Goal: Task Accomplishment & Management: Use online tool/utility

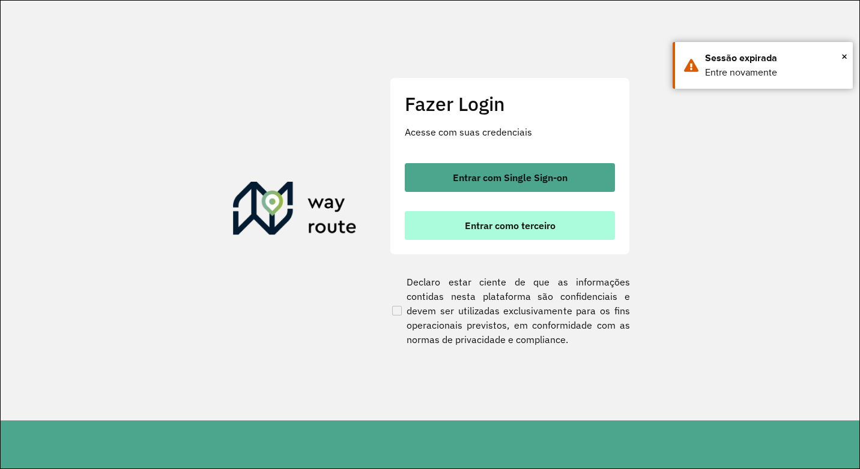
click at [514, 226] on span "Entrar como terceiro" at bounding box center [510, 226] width 91 height 10
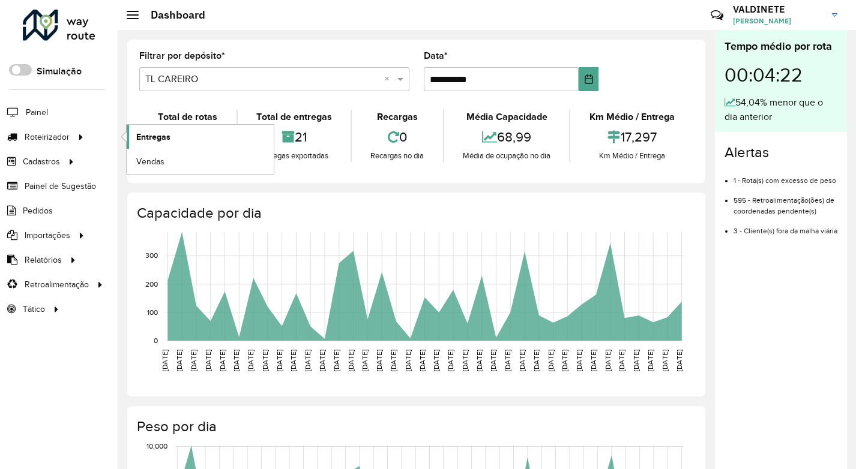
click at [163, 138] on span "Entregas" at bounding box center [153, 137] width 34 height 13
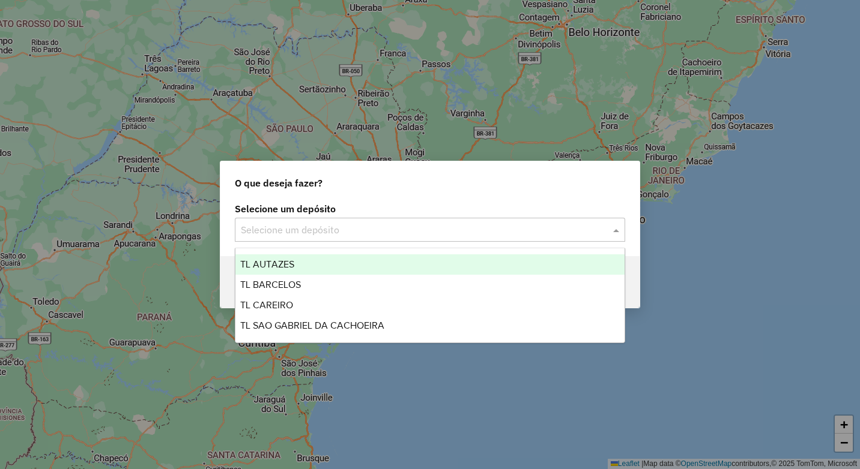
click at [369, 227] on input "text" at bounding box center [418, 230] width 354 height 14
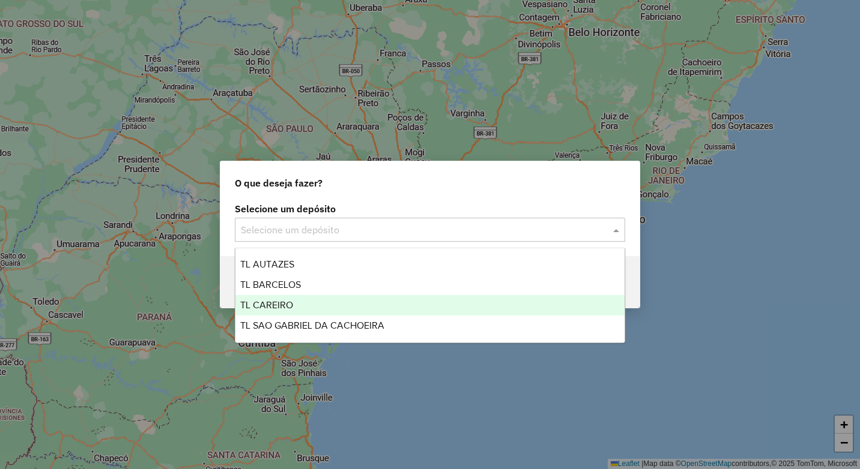
click at [297, 302] on div "TL CAREIRO" at bounding box center [429, 305] width 389 height 20
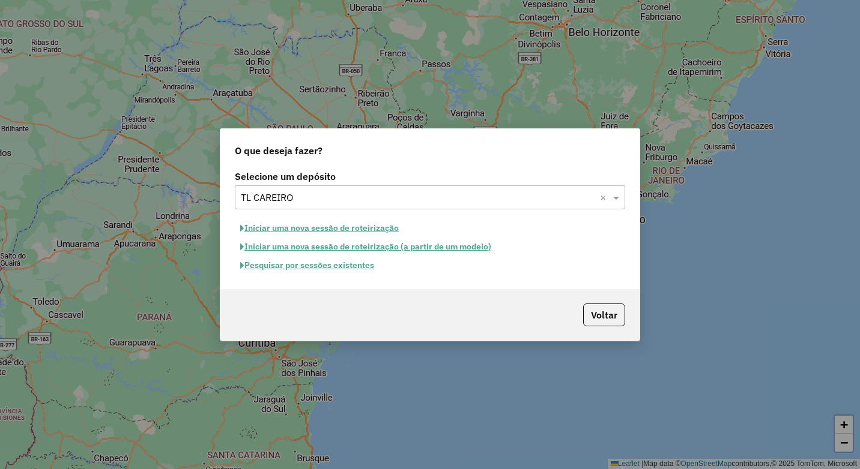
click at [304, 225] on button "Iniciar uma nova sessão de roteirização" at bounding box center [319, 228] width 169 height 19
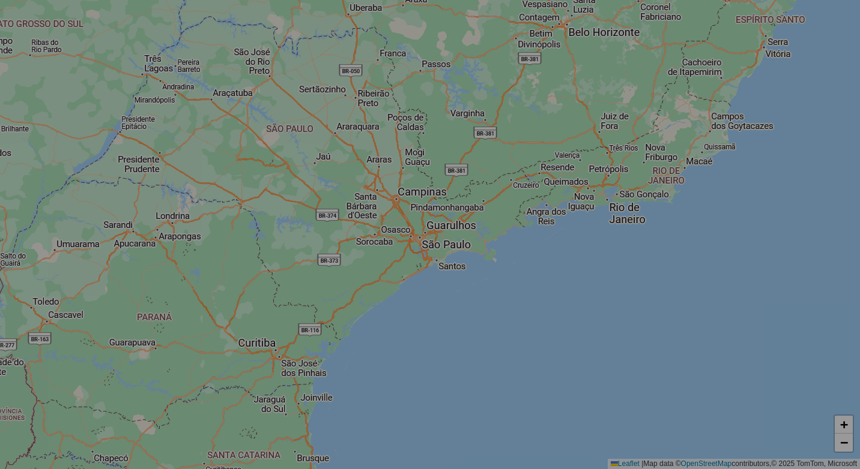
select select "*"
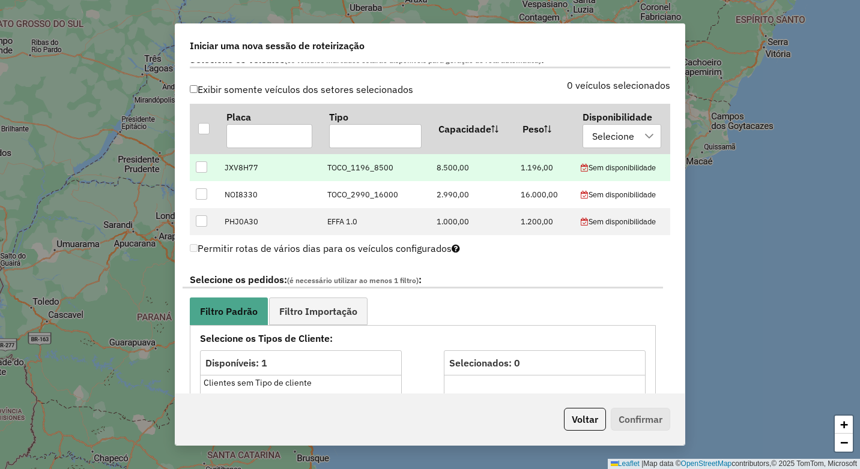
scroll to position [360, 0]
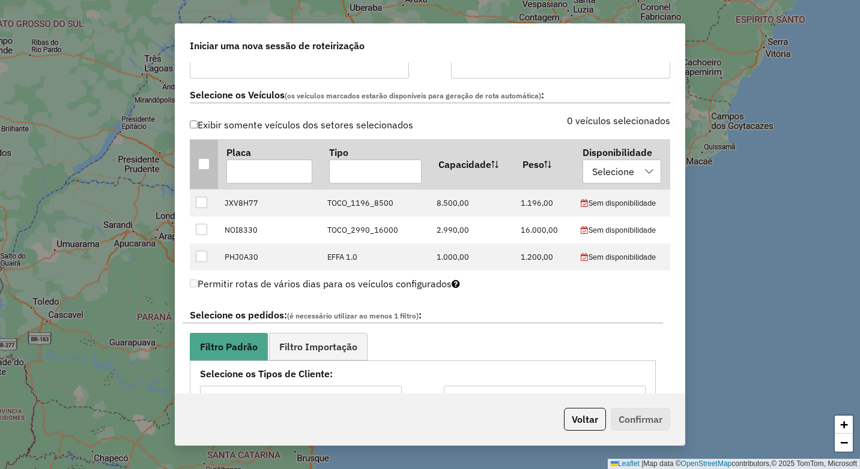
drag, startPoint x: 201, startPoint y: 163, endPoint x: 317, endPoint y: 333, distance: 206.0
click at [201, 163] on div at bounding box center [203, 163] width 11 height 11
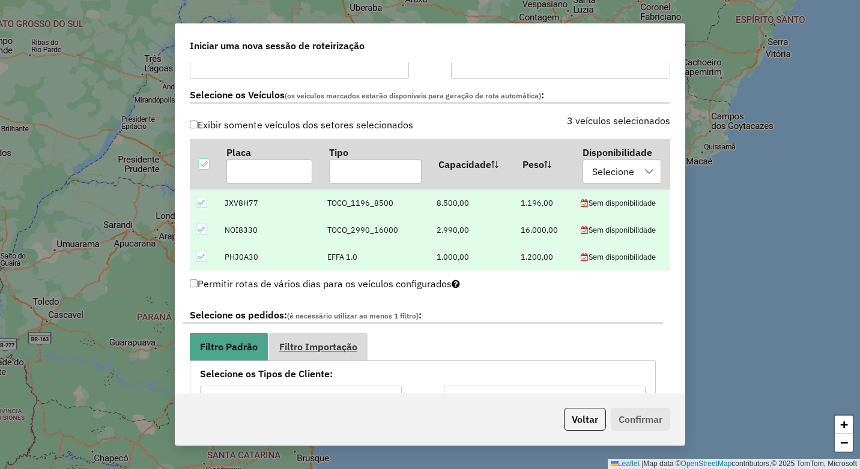
click at [336, 340] on link "Filtro Importação" at bounding box center [318, 346] width 98 height 27
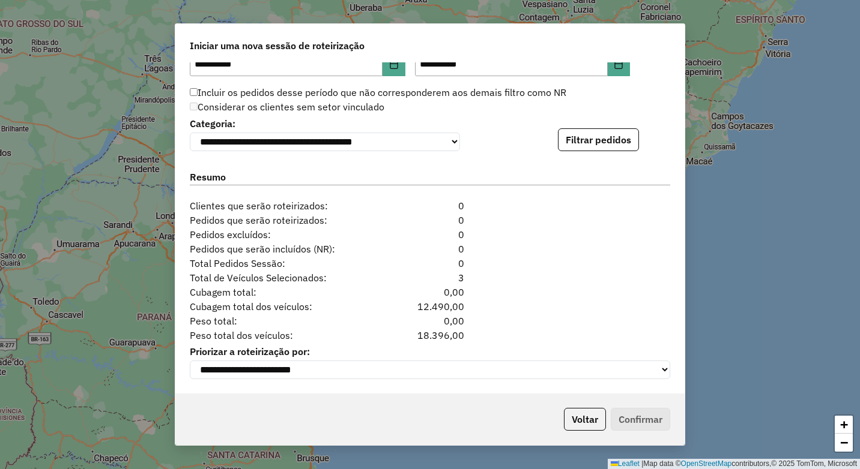
scroll to position [793, 0]
click at [610, 128] on button "Filtrar pedidos" at bounding box center [598, 139] width 81 height 23
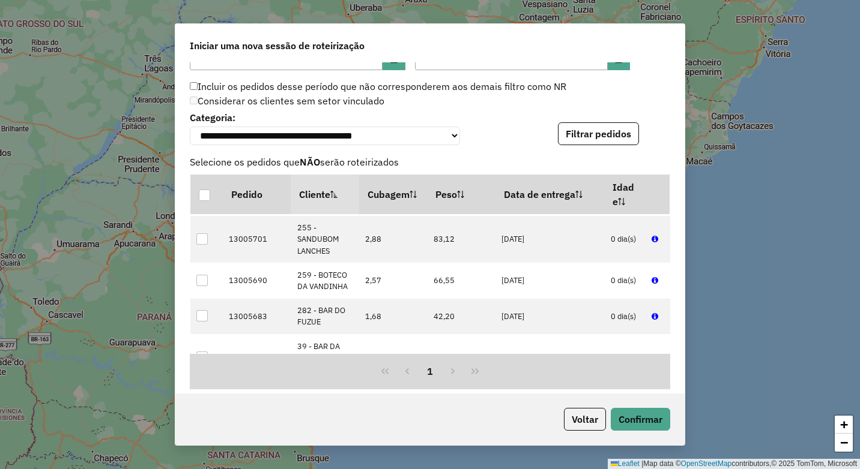
scroll to position [540, 0]
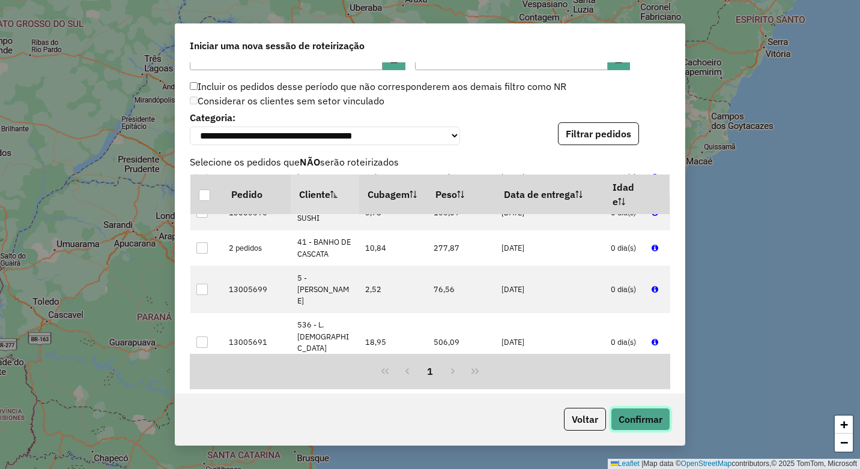
click at [635, 410] on button "Confirmar" at bounding box center [640, 419] width 59 height 23
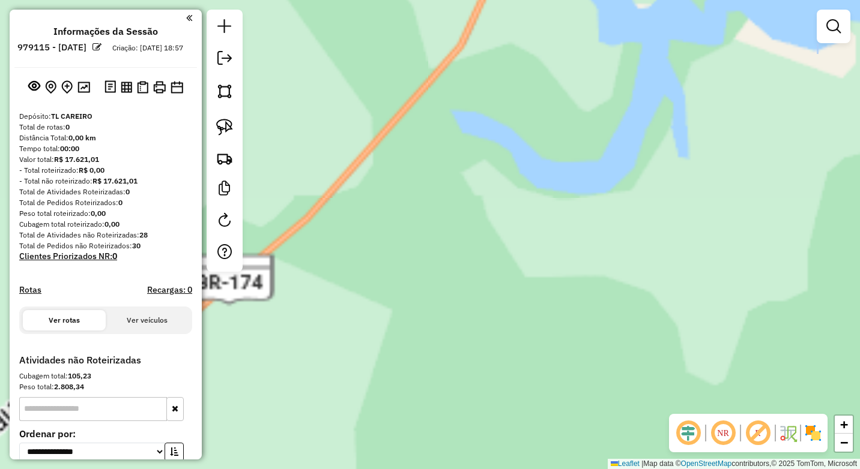
drag, startPoint x: 435, startPoint y: 189, endPoint x: 420, endPoint y: 358, distance: 170.6
click at [420, 358] on div "Janela de atendimento Grade de atendimento Capacidade Transportadoras Veículos …" at bounding box center [430, 234] width 860 height 469
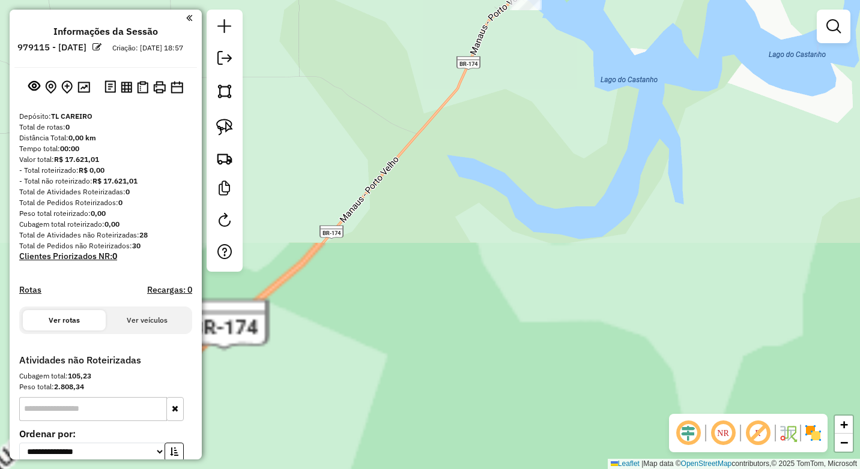
drag, startPoint x: 478, startPoint y: 236, endPoint x: 471, endPoint y: 357, distance: 120.9
click at [455, 375] on div "Janela de atendimento Grade de atendimento Capacidade Transportadoras Veículos …" at bounding box center [430, 234] width 860 height 469
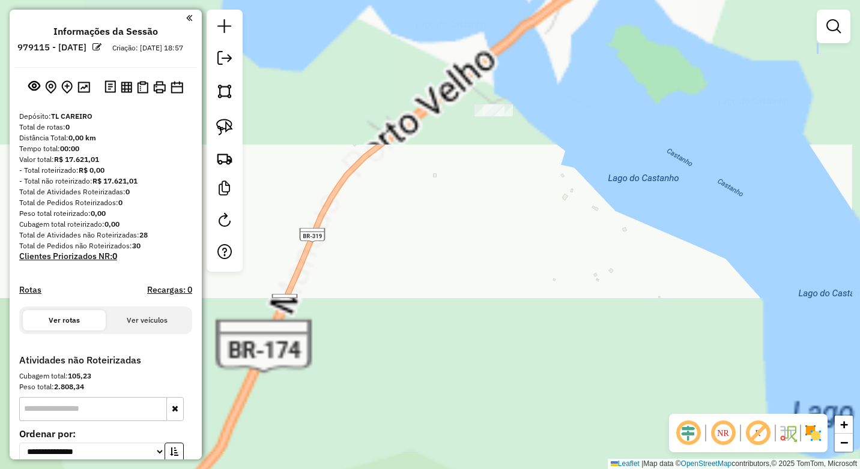
drag, startPoint x: 499, startPoint y: 279, endPoint x: 527, endPoint y: 284, distance: 27.4
click at [498, 469] on html "**********" at bounding box center [430, 234] width 860 height 469
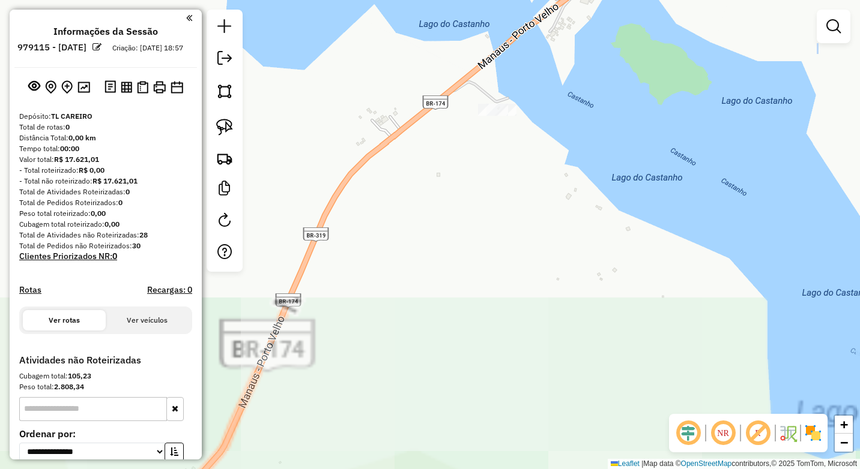
drag, startPoint x: 532, startPoint y: 341, endPoint x: 533, endPoint y: 352, distance: 11.5
click at [533, 358] on div "Janela de atendimento Grade de atendimento Capacidade Transportadoras Veículos …" at bounding box center [430, 234] width 860 height 469
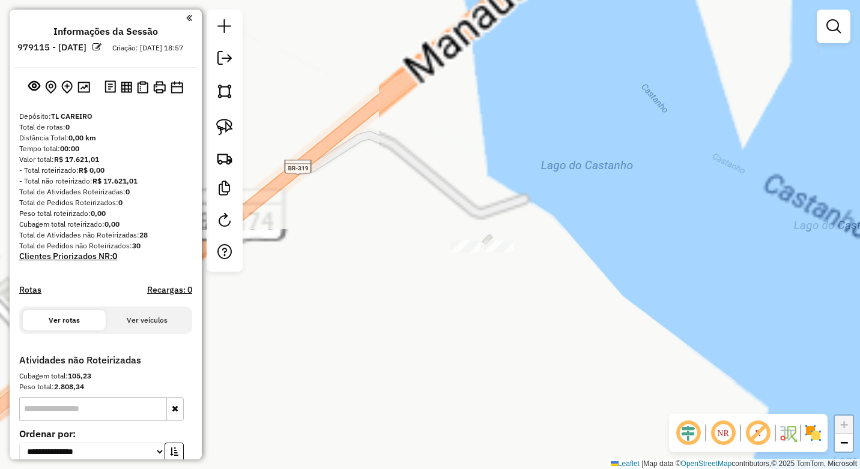
drag, startPoint x: 478, startPoint y: 168, endPoint x: 475, endPoint y: 240, distance: 71.5
click at [477, 274] on div "Janela de atendimento Grade de atendimento Capacidade Transportadoras Veículos …" at bounding box center [430, 234] width 860 height 469
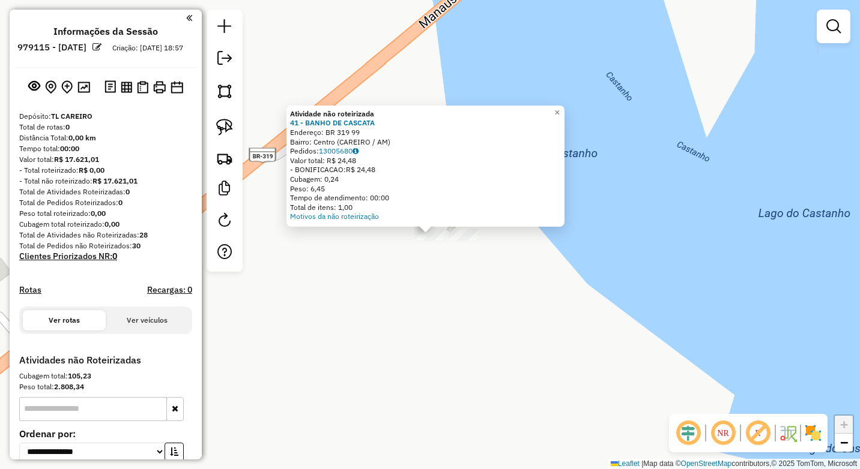
click at [533, 61] on div "Atividade não roteirizada 41 - BANHO DE CASCATA Endereço: BR 319 99 Bairro: Cen…" at bounding box center [430, 234] width 860 height 469
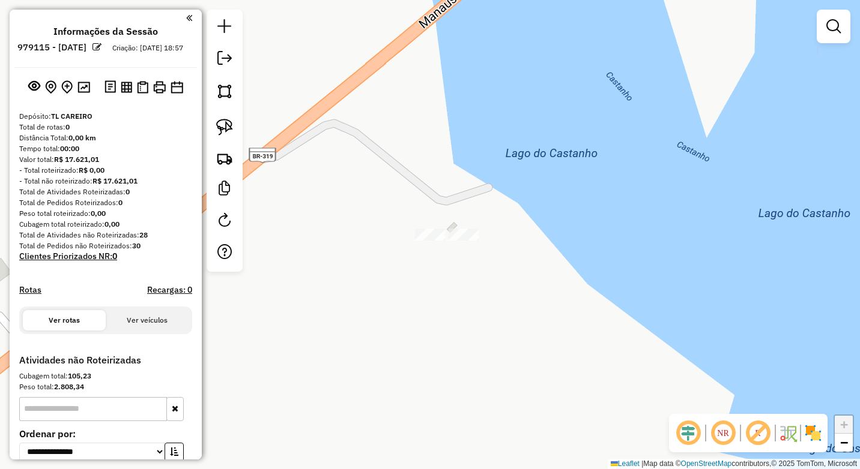
drag, startPoint x: 554, startPoint y: 140, endPoint x: 571, endPoint y: 360, distance: 220.4
click at [561, 378] on div "Janela de atendimento Grade de atendimento Capacidade Transportadoras Veículos …" at bounding box center [430, 234] width 860 height 469
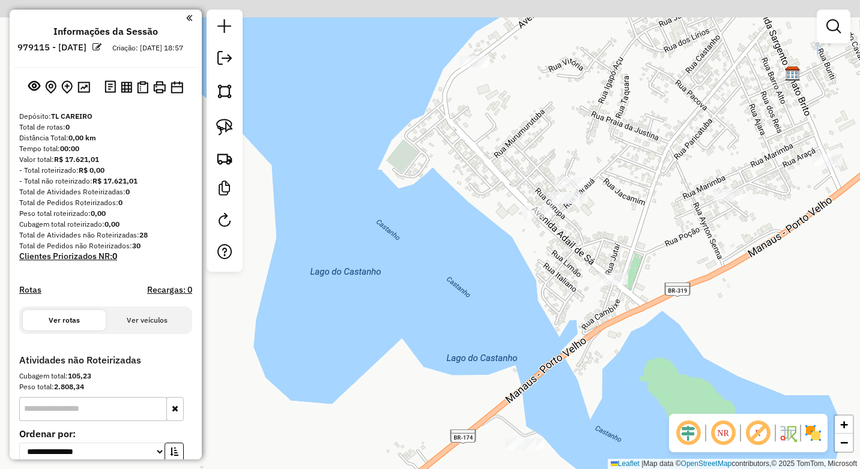
click at [566, 366] on div "Janela de atendimento Grade de atendimento Capacidade Transportadoras Veículos …" at bounding box center [430, 234] width 860 height 469
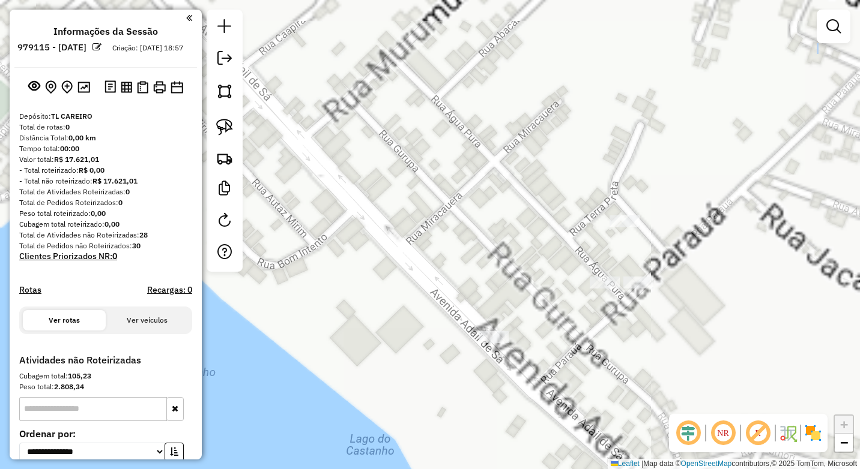
drag, startPoint x: 555, startPoint y: 349, endPoint x: 535, endPoint y: 348, distance: 20.4
click at [551, 359] on div "Janela de atendimento Grade de atendimento Capacidade Transportadoras Veículos …" at bounding box center [430, 234] width 860 height 469
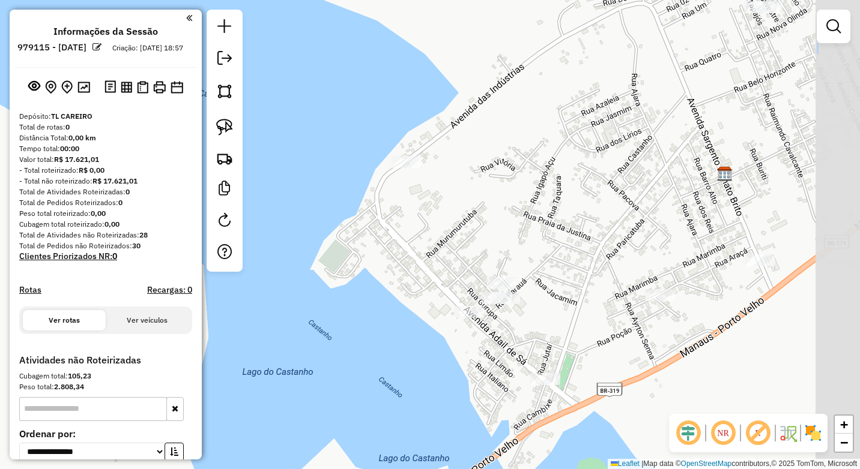
drag, startPoint x: 615, startPoint y: 309, endPoint x: 588, endPoint y: 313, distance: 27.4
click at [588, 313] on div "Janela de atendimento Grade de atendimento Capacidade Transportadoras Veículos …" at bounding box center [430, 234] width 860 height 469
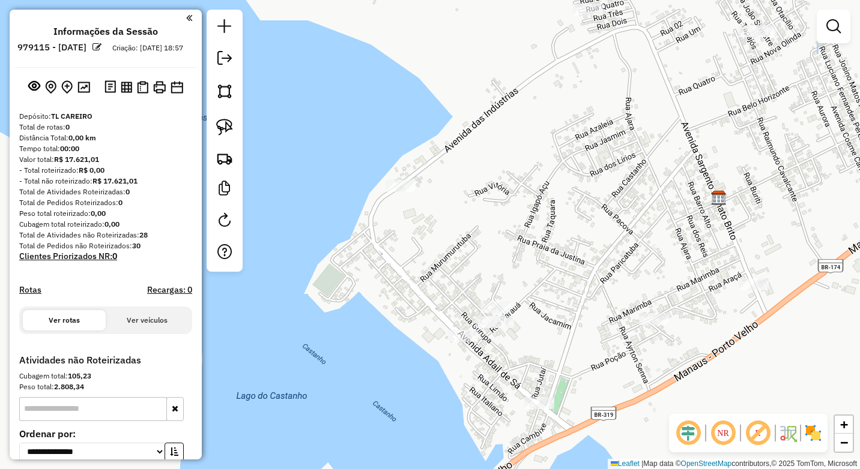
drag, startPoint x: 746, startPoint y: 319, endPoint x: 740, endPoint y: 343, distance: 24.8
click at [740, 343] on div "Janela de atendimento Grade de atendimento Capacidade Transportadoras Veículos …" at bounding box center [430, 234] width 860 height 469
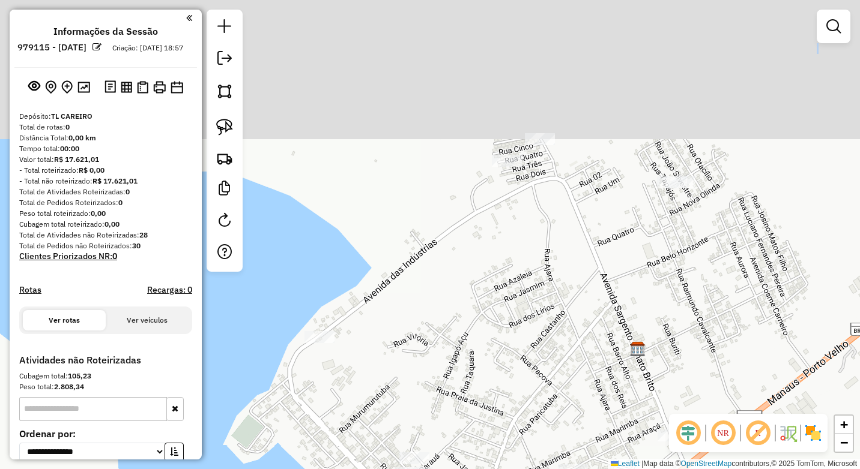
drag, startPoint x: 391, startPoint y: 214, endPoint x: 318, endPoint y: 364, distance: 166.7
click at [283, 374] on div "Janela de atendimento Grade de atendimento Capacidade Transportadoras Veículos …" at bounding box center [430, 234] width 860 height 469
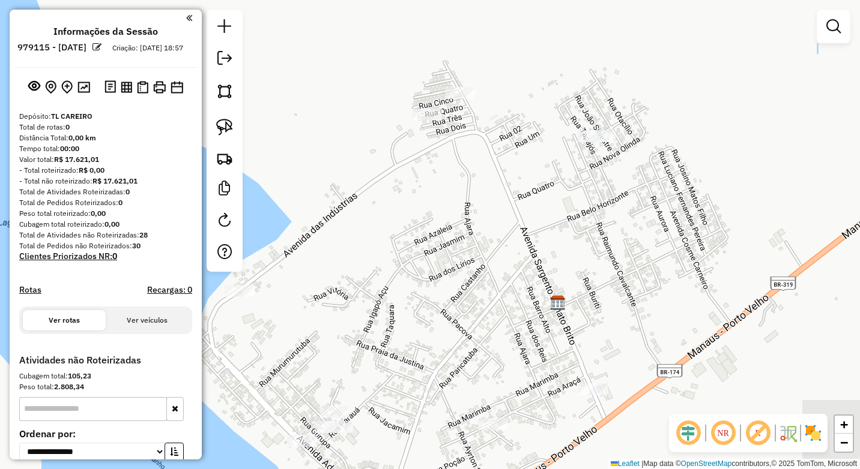
drag, startPoint x: 630, startPoint y: 265, endPoint x: 592, endPoint y: 226, distance: 54.3
click at [593, 226] on div "Janela de atendimento Grade de atendimento Capacidade Transportadoras Veículos …" at bounding box center [430, 234] width 860 height 469
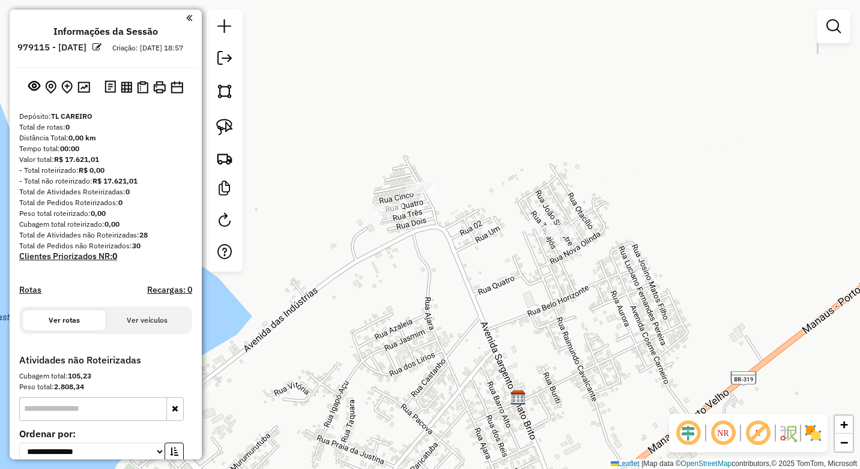
drag, startPoint x: 437, startPoint y: 336, endPoint x: 430, endPoint y: 331, distance: 9.0
click at [436, 354] on div "Janela de atendimento Grade de atendimento Capacidade Transportadoras Veículos …" at bounding box center [430, 234] width 860 height 469
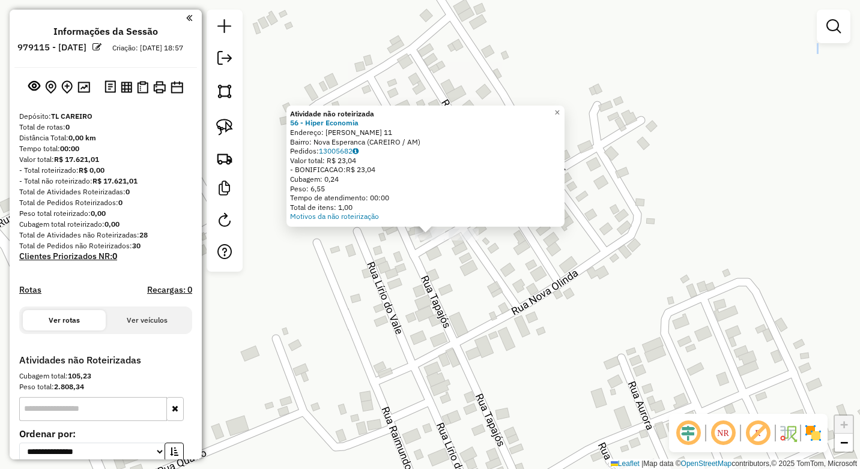
click at [440, 286] on div "Atividade não roteirizada 56 - Hiper Economia Endereço: Joao Silvestre 11 Bairr…" at bounding box center [430, 234] width 860 height 469
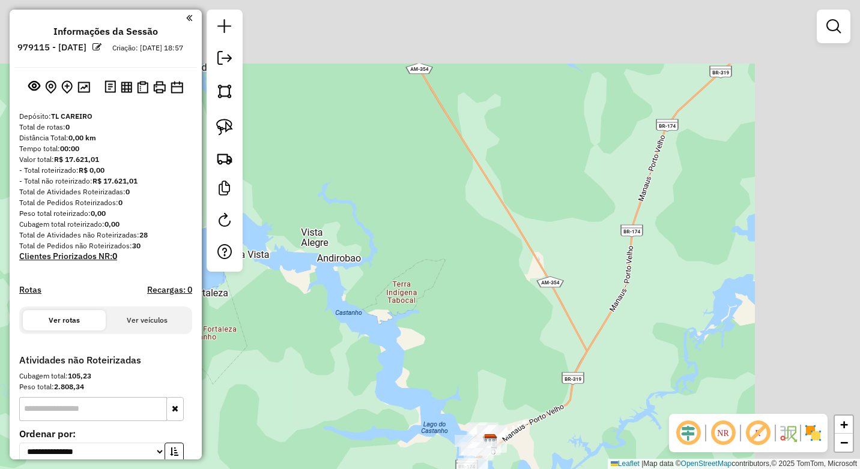
drag, startPoint x: 644, startPoint y: 352, endPoint x: 557, endPoint y: 384, distance: 93.2
click at [555, 390] on div "Janela de atendimento Grade de atendimento Capacidade Transportadoras Veículos …" at bounding box center [430, 234] width 860 height 469
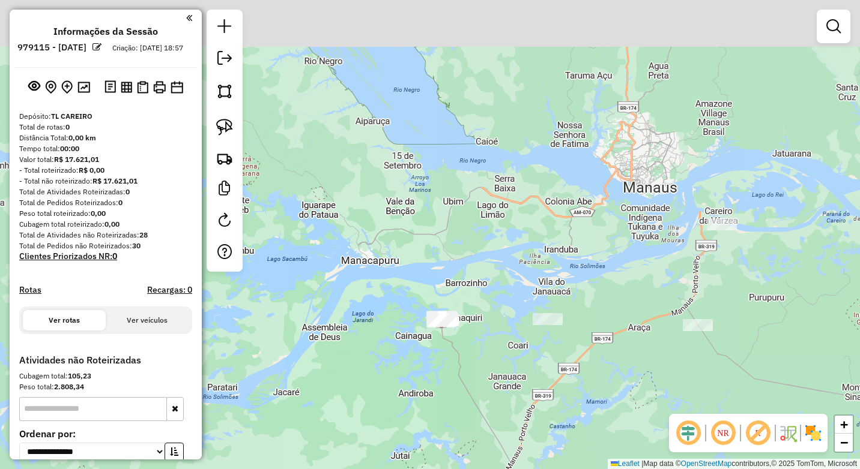
drag, startPoint x: 652, startPoint y: 265, endPoint x: 584, endPoint y: 377, distance: 131.0
click at [523, 421] on div "Janela de atendimento Grade de atendimento Capacidade Transportadoras Veículos …" at bounding box center [430, 234] width 860 height 469
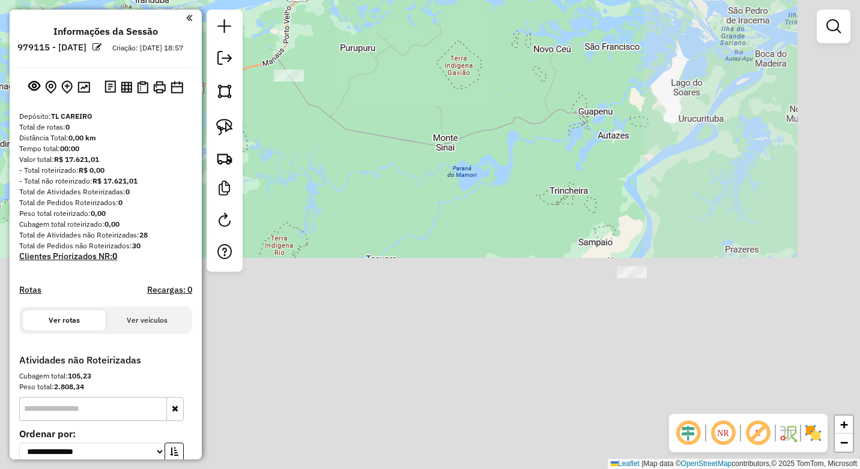
drag, startPoint x: 575, startPoint y: 313, endPoint x: 412, endPoint y: 122, distance: 250.4
click at [401, 113] on div "Janela de atendimento Grade de atendimento Capacidade Transportadoras Veículos …" at bounding box center [430, 234] width 860 height 469
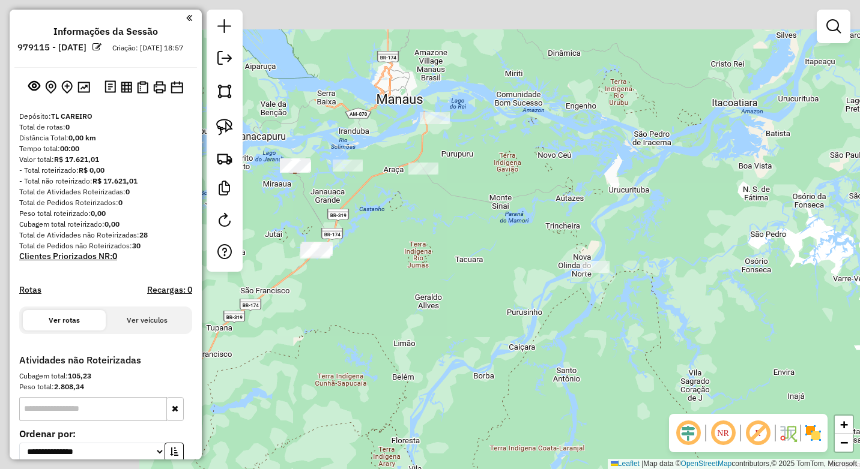
drag, startPoint x: 655, startPoint y: 468, endPoint x: 594, endPoint y: 367, distance: 117.2
click at [680, 448] on hb-router-mapa "**********" at bounding box center [430, 234] width 860 height 469
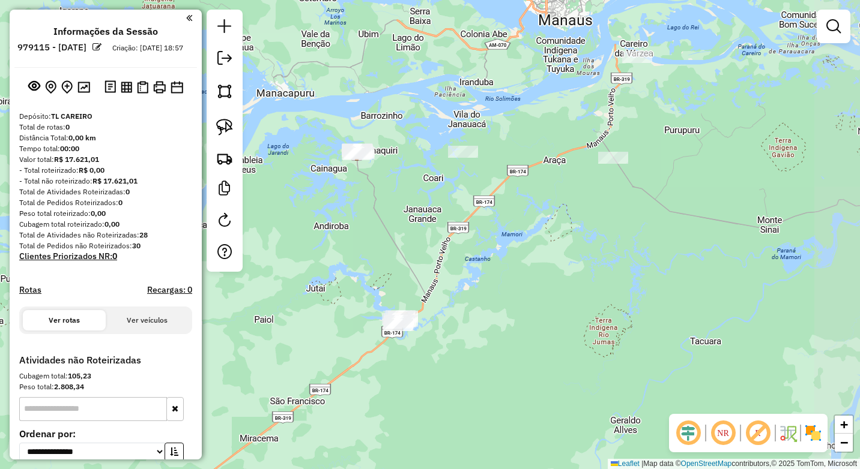
drag, startPoint x: 518, startPoint y: 319, endPoint x: 492, endPoint y: 295, distance: 35.7
click at [492, 295] on div "Janela de atendimento Grade de atendimento Capacidade Transportadoras Veículos …" at bounding box center [430, 234] width 860 height 469
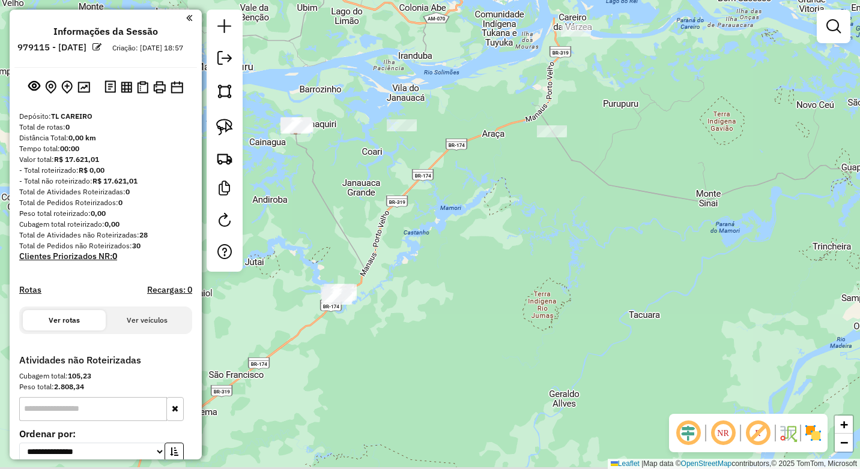
click at [420, 262] on div "Janela de atendimento Grade de atendimento Capacidade Transportadoras Veículos …" at bounding box center [430, 234] width 860 height 469
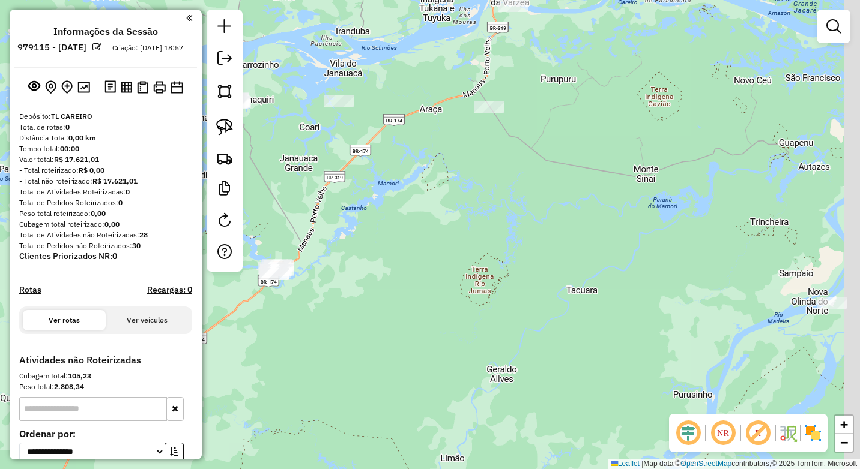
drag, startPoint x: 561, startPoint y: 298, endPoint x: 498, endPoint y: 273, distance: 67.1
click at [498, 273] on div "Janela de atendimento Grade de atendimento Capacidade Transportadoras Veículos …" at bounding box center [430, 234] width 860 height 469
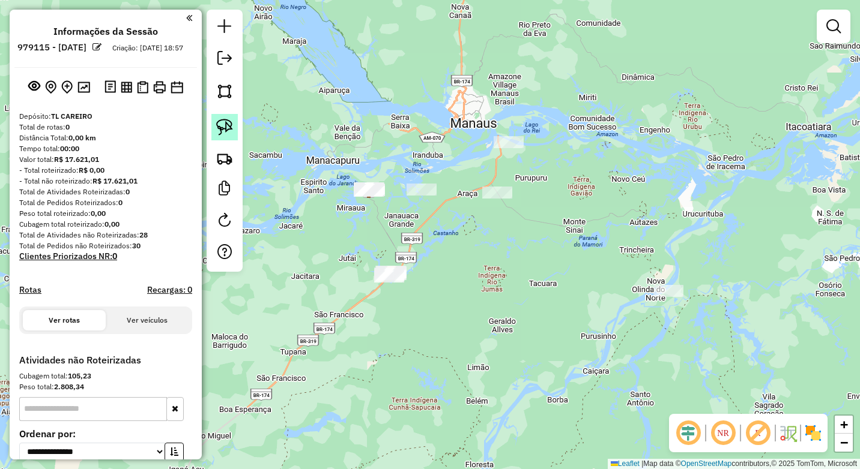
click at [225, 121] on img at bounding box center [224, 127] width 17 height 17
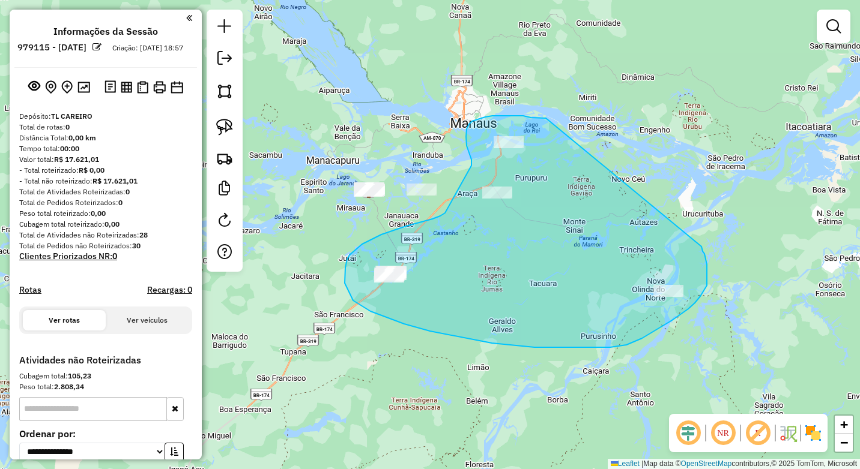
drag, startPoint x: 531, startPoint y: 118, endPoint x: 701, endPoint y: 247, distance: 213.8
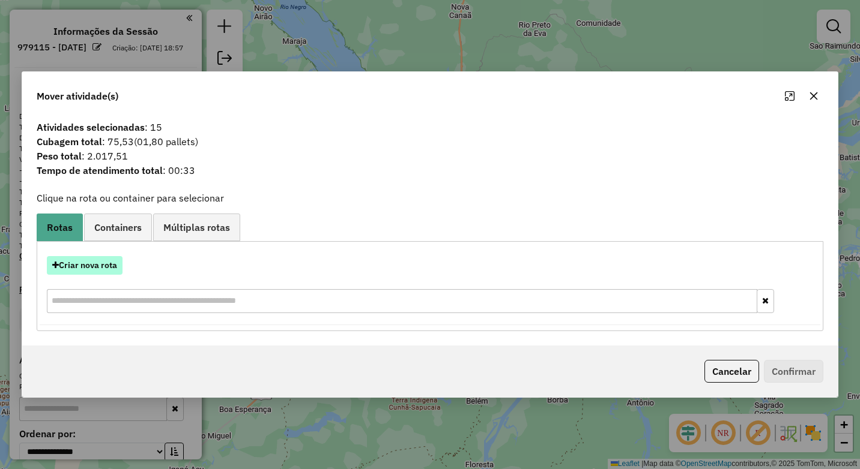
click at [79, 265] on button "Criar nova rota" at bounding box center [85, 265] width 76 height 19
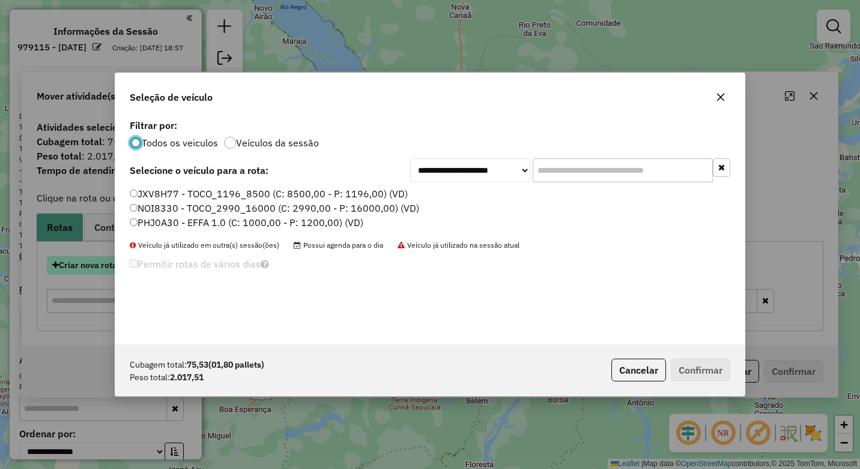
scroll to position [7, 4]
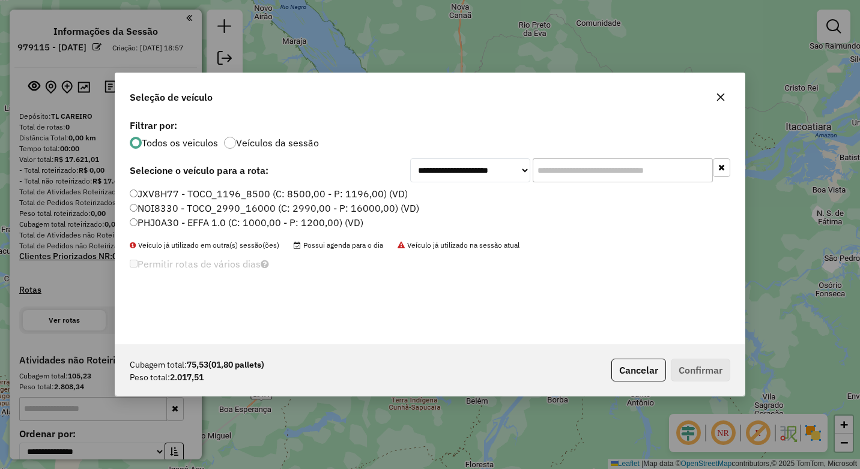
click at [143, 209] on label "NOI8330 - TOCO_2990_16000 (C: 2990,00 - P: 16000,00) (VD)" at bounding box center [274, 208] width 289 height 14
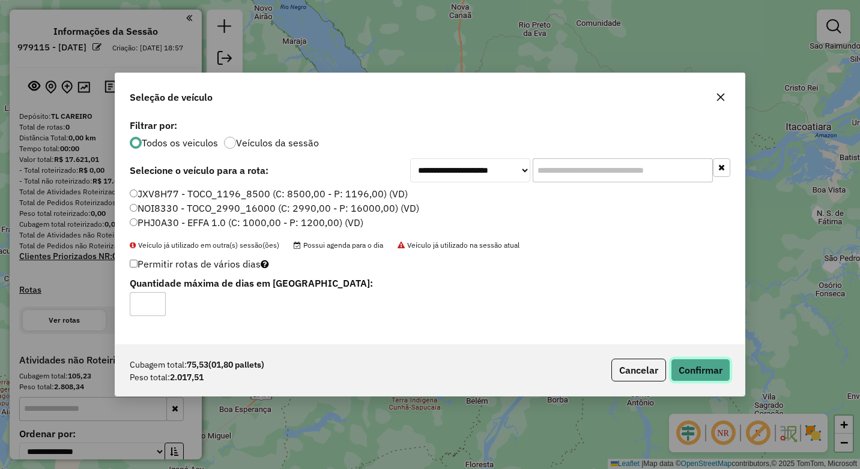
click at [702, 369] on button "Confirmar" at bounding box center [700, 370] width 59 height 23
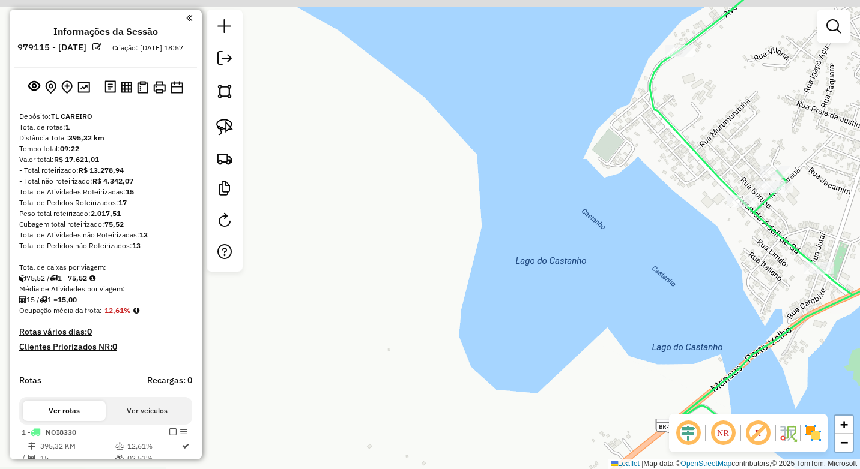
drag, startPoint x: 701, startPoint y: 248, endPoint x: 522, endPoint y: 283, distance: 182.4
click at [522, 283] on div "Janela de atendimento Grade de atendimento Capacidade Transportadoras Veículos …" at bounding box center [430, 234] width 860 height 469
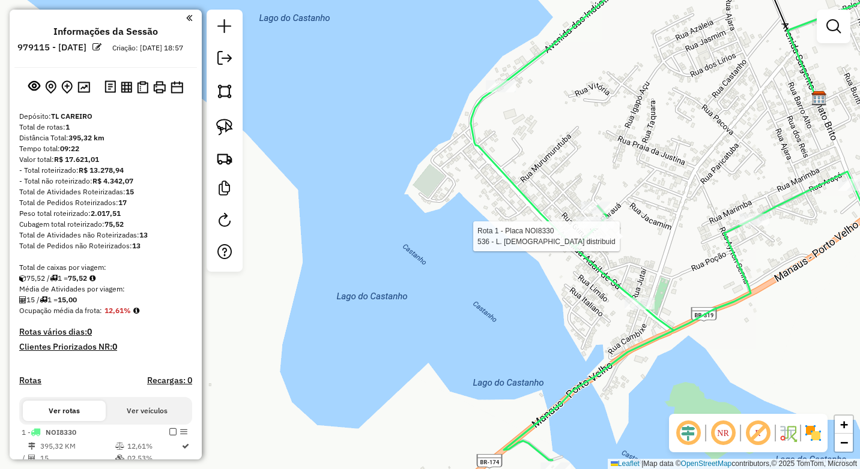
select select "**********"
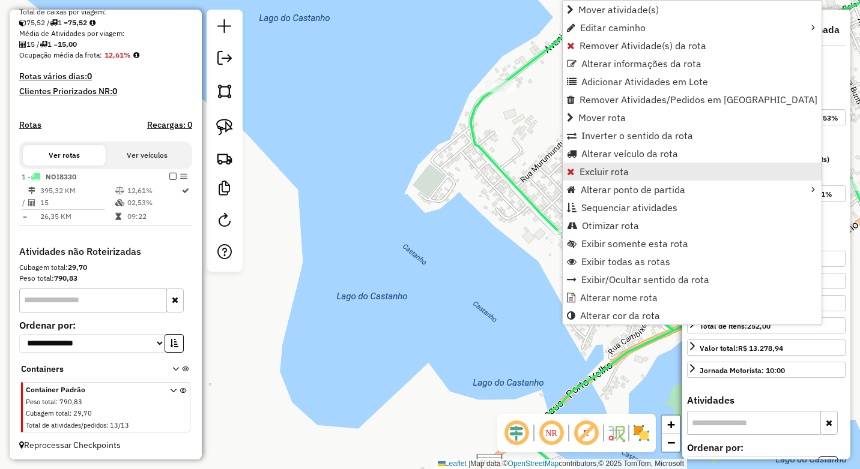
scroll to position [268, 0]
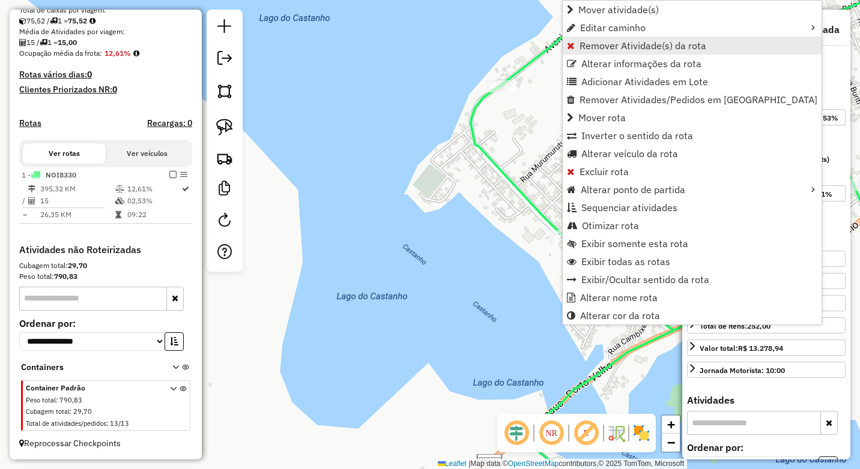
click at [599, 45] on span "Remover Atividade(s) da rota" at bounding box center [642, 46] width 127 height 10
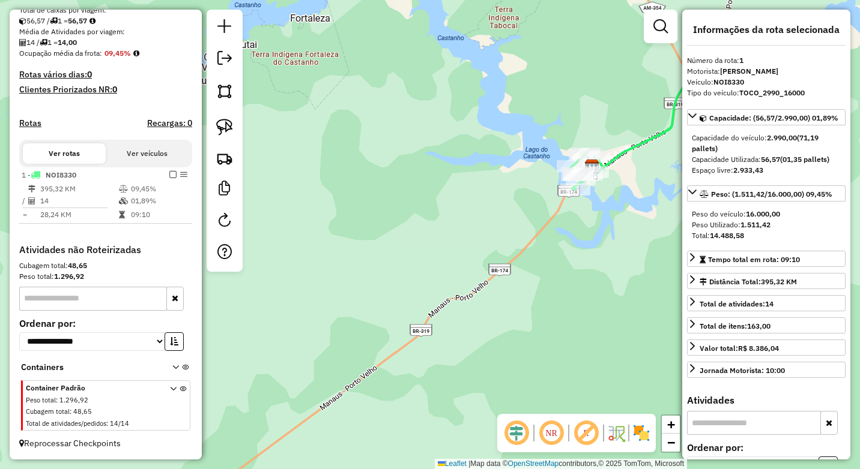
drag, startPoint x: 587, startPoint y: 122, endPoint x: 531, endPoint y: 361, distance: 245.5
click at [531, 393] on div "Janela de atendimento Grade de atendimento Capacidade Transportadoras Veículos …" at bounding box center [430, 234] width 860 height 469
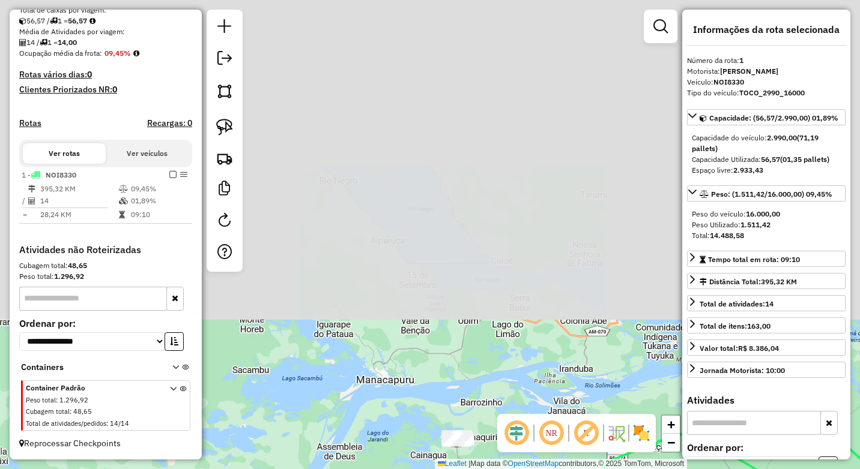
drag, startPoint x: 514, startPoint y: 447, endPoint x: 507, endPoint y: 493, distance: 46.2
click at [507, 469] on html "Aguarde... Pop-up bloqueado! Seu navegador bloqueou automáticamente a abertura …" at bounding box center [430, 234] width 860 height 469
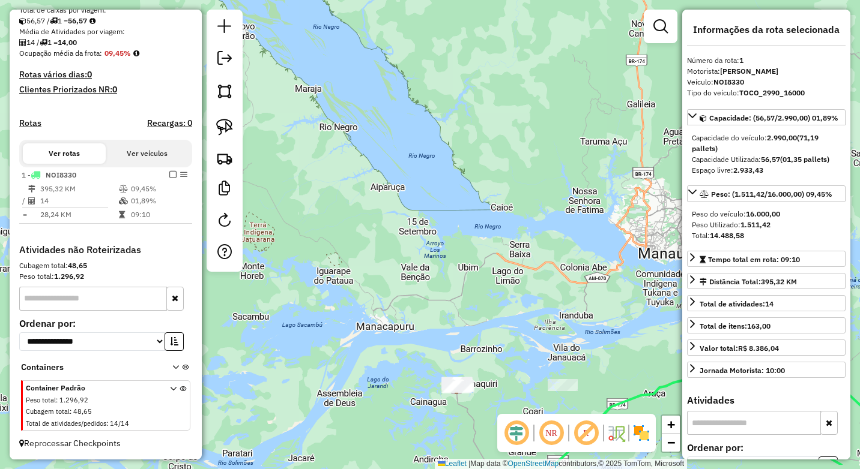
drag, startPoint x: 498, startPoint y: 299, endPoint x: 524, endPoint y: 182, distance: 120.0
click at [524, 182] on div "Rota 1 - Placa NOI8330 631 - MERCADINHO L.L Janela de atendimento Grade de aten…" at bounding box center [430, 234] width 860 height 469
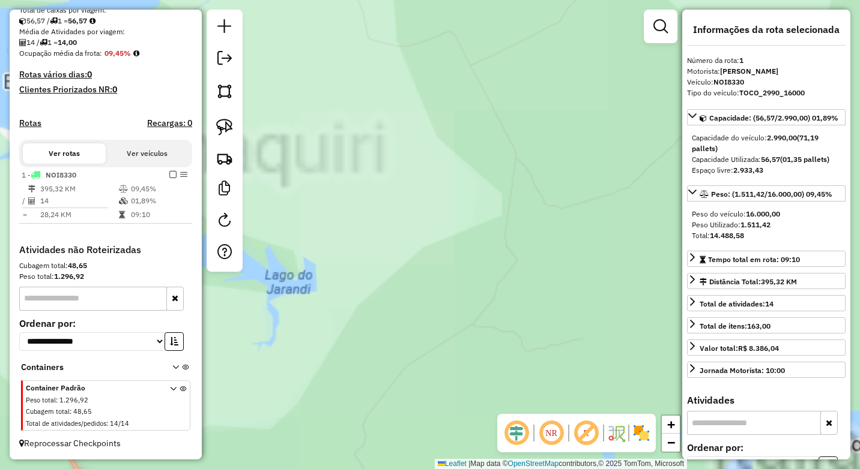
drag, startPoint x: 341, startPoint y: 243, endPoint x: 480, endPoint y: 300, distance: 149.9
click at [578, 292] on div "Rota 1 - Placa NOI8330 631 - MERCADINHO L.L Janela de atendimento Grade de aten…" at bounding box center [430, 234] width 860 height 469
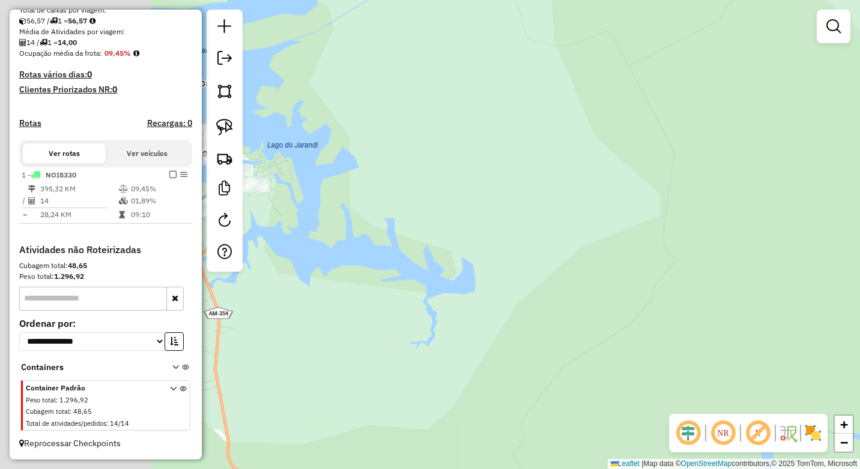
drag, startPoint x: 530, startPoint y: 297, endPoint x: 584, endPoint y: 289, distance: 55.1
click at [645, 278] on div "Janela de atendimento Grade de atendimento Capacidade Transportadoras Veículos …" at bounding box center [430, 234] width 860 height 469
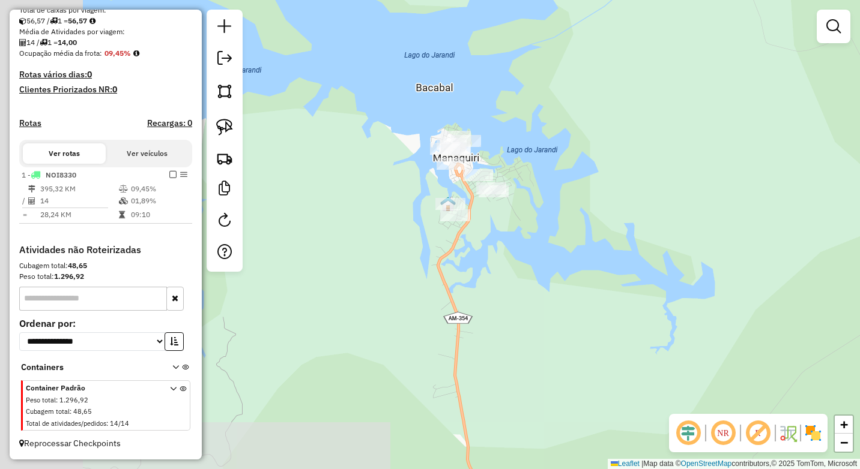
drag, startPoint x: 499, startPoint y: 286, endPoint x: 614, endPoint y: 310, distance: 117.7
click at [621, 310] on div "Janela de atendimento Grade de atendimento Capacidade Transportadoras Veículos …" at bounding box center [430, 234] width 860 height 469
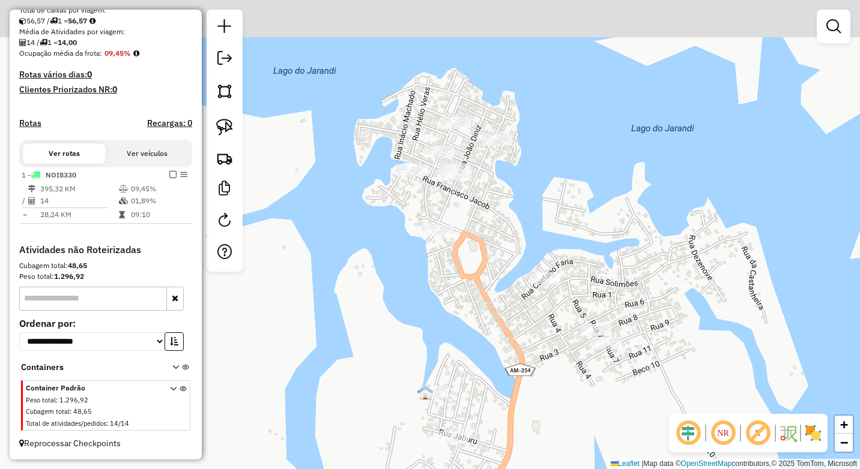
drag, startPoint x: 419, startPoint y: 184, endPoint x: 423, endPoint y: 221, distance: 36.9
click at [423, 221] on div "Janela de atendimento Grade de atendimento Capacidade Transportadoras Veículos …" at bounding box center [430, 234] width 860 height 469
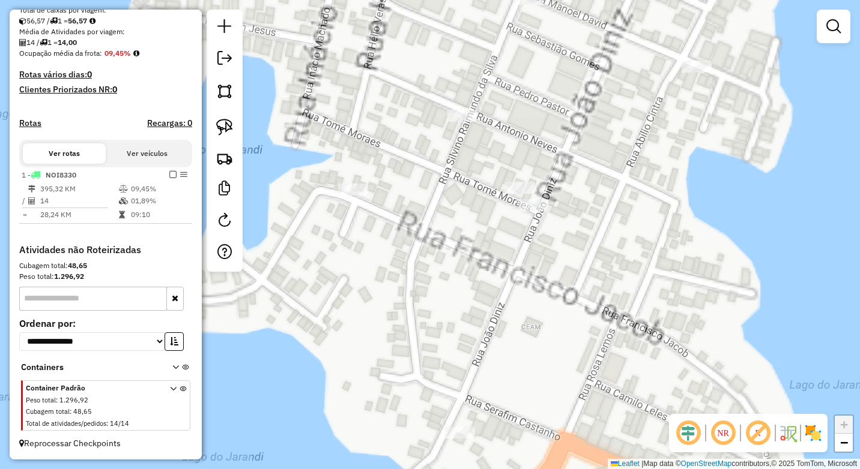
drag, startPoint x: 441, startPoint y: 267, endPoint x: 464, endPoint y: 307, distance: 46.2
click at [477, 313] on div "Janela de atendimento Grade de atendimento Capacidade Transportadoras Veículos …" at bounding box center [430, 234] width 860 height 469
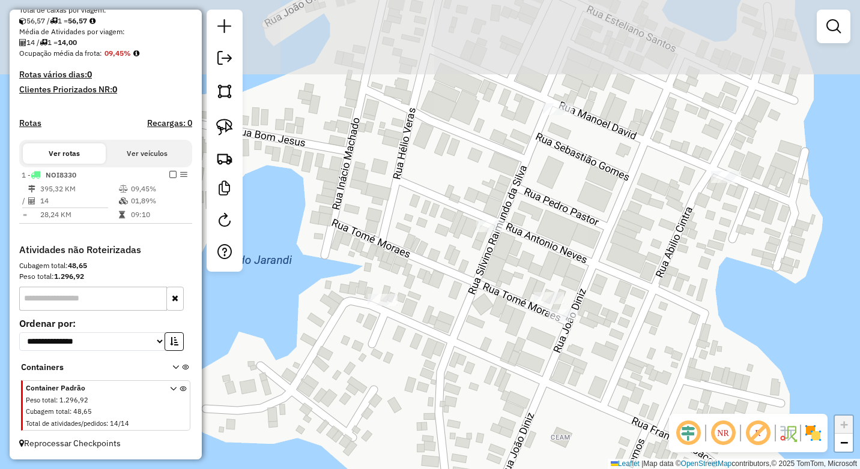
drag, startPoint x: 513, startPoint y: 208, endPoint x: 504, endPoint y: 349, distance: 142.0
click at [502, 349] on div "Janela de atendimento Grade de atendimento Capacidade Transportadoras Veículos …" at bounding box center [430, 234] width 860 height 469
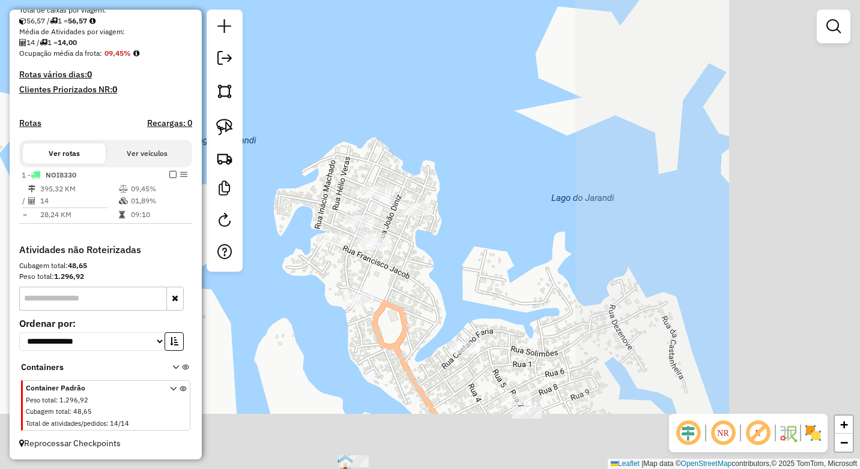
drag, startPoint x: 732, startPoint y: 326, endPoint x: 526, endPoint y: 264, distance: 215.2
click at [446, 235] on div "Janela de atendimento Grade de atendimento Capacidade Transportadoras Veículos …" at bounding box center [430, 234] width 860 height 469
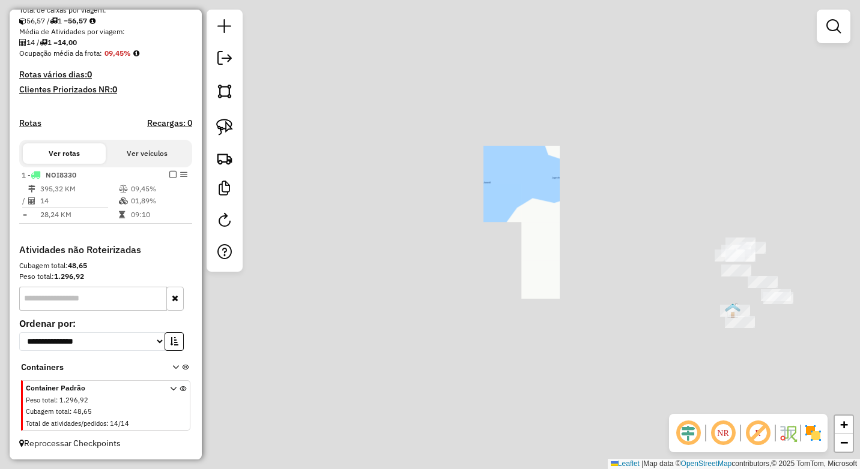
drag, startPoint x: 802, startPoint y: 282, endPoint x: 438, endPoint y: 210, distance: 371.5
click at [441, 211] on div "Janela de atendimento Grade de atendimento Capacidade Transportadoras Veículos …" at bounding box center [430, 234] width 860 height 469
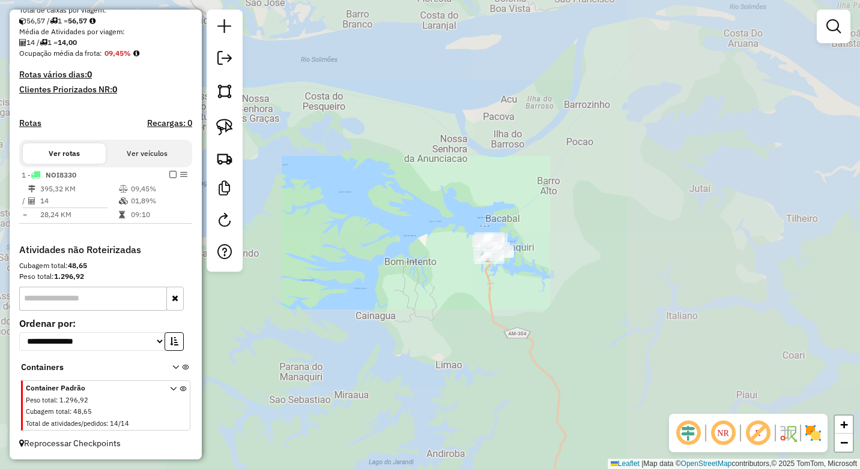
drag, startPoint x: 626, startPoint y: 304, endPoint x: 454, endPoint y: 250, distance: 180.2
click at [454, 250] on div "Janela de atendimento Grade de atendimento Capacidade Transportadoras Veículos …" at bounding box center [430, 234] width 860 height 469
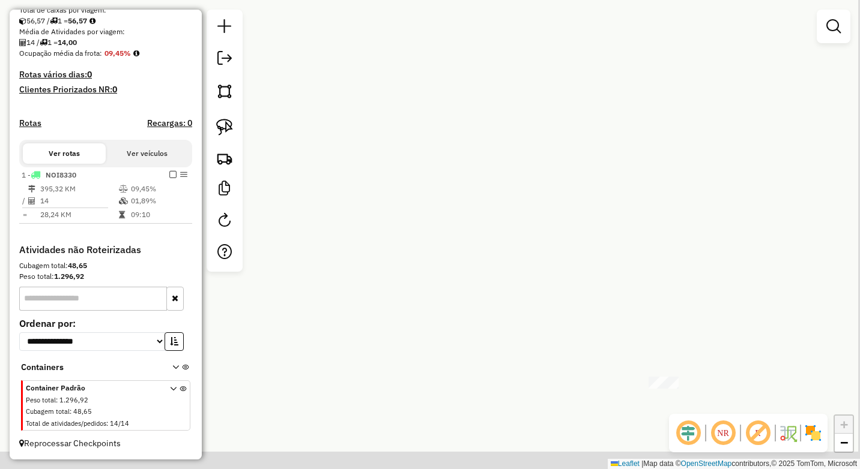
drag, startPoint x: 666, startPoint y: 337, endPoint x: 640, endPoint y: 271, distance: 70.9
click at [641, 261] on div "Janela de atendimento Grade de atendimento Capacidade Transportadoras Veículos …" at bounding box center [430, 234] width 860 height 469
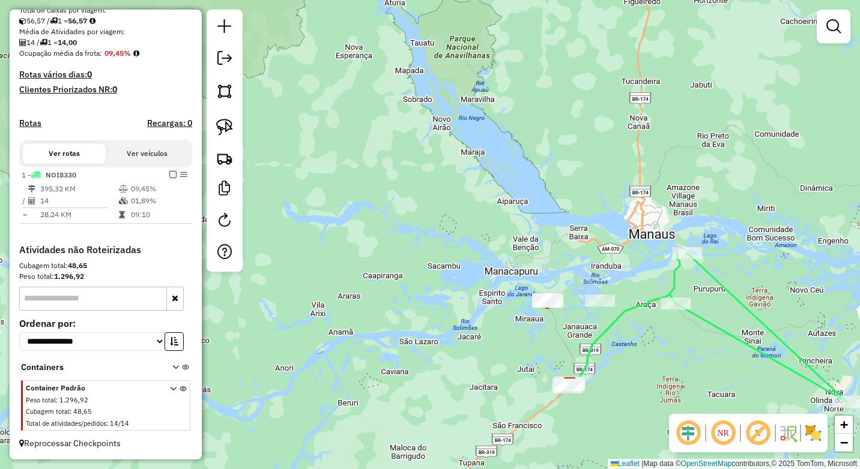
drag, startPoint x: 601, startPoint y: 382, endPoint x: 601, endPoint y: 307, distance: 75.0
click at [601, 307] on div "Janela de atendimento Grade de atendimento Capacidade Transportadoras Veículos …" at bounding box center [430, 234] width 860 height 469
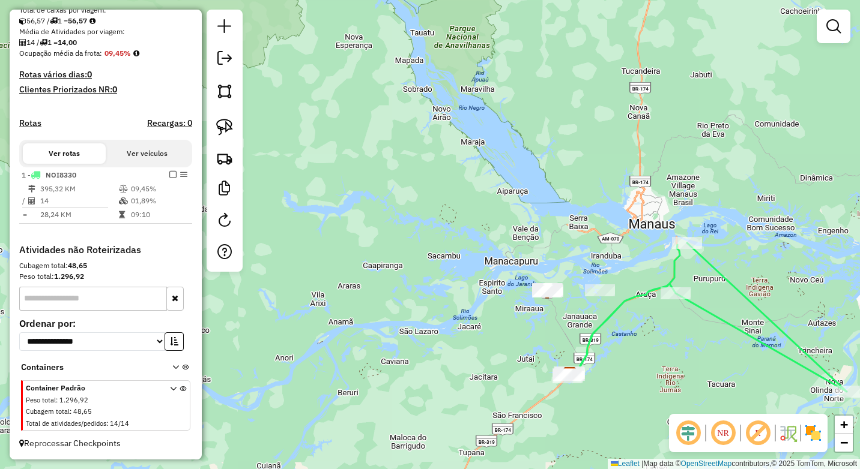
click at [585, 250] on div "Janela de atendimento Grade de atendimento Capacidade Transportadoras Veículos …" at bounding box center [430, 234] width 860 height 469
click at [228, 133] on img at bounding box center [224, 127] width 17 height 17
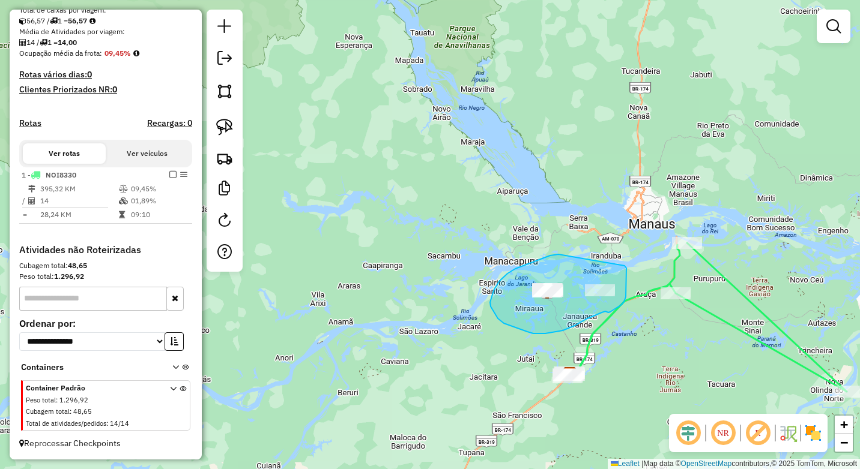
drag, startPoint x: 543, startPoint y: 258, endPoint x: 621, endPoint y: 260, distance: 78.1
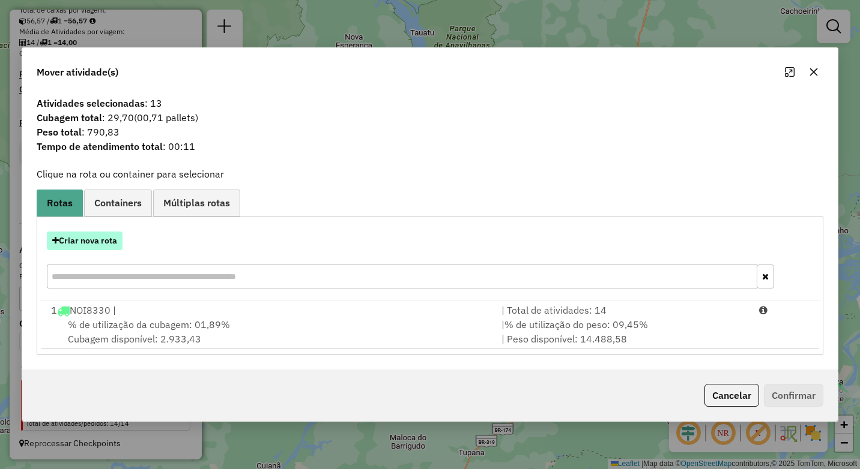
click at [98, 244] on button "Criar nova rota" at bounding box center [85, 241] width 76 height 19
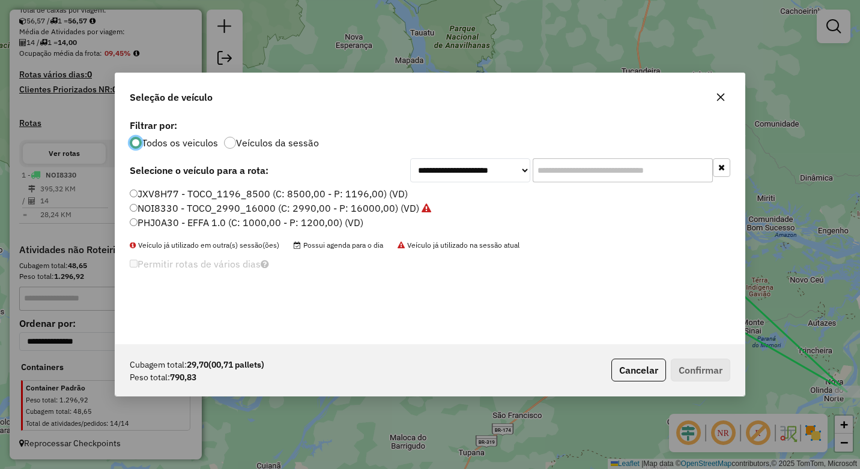
scroll to position [7, 4]
click at [134, 189] on label "JXV8H77 - TOCO_1196_8500 (C: 8500,00 - P: 1196,00) (VD)" at bounding box center [269, 194] width 278 height 14
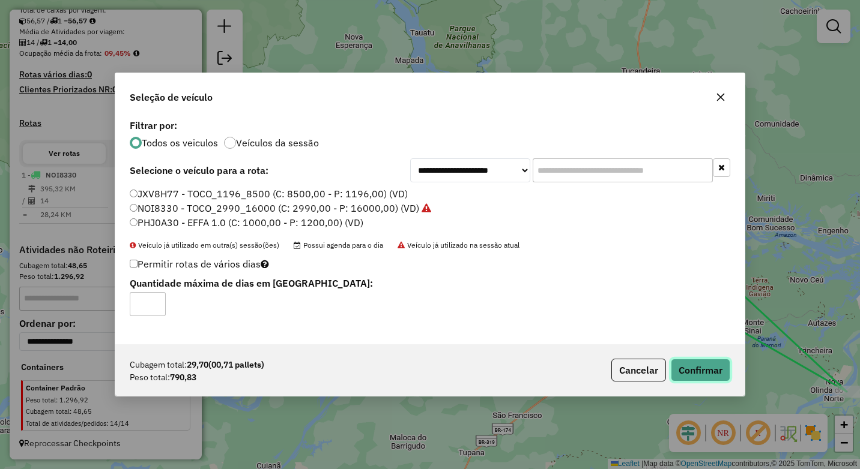
click at [684, 367] on button "Confirmar" at bounding box center [700, 370] width 59 height 23
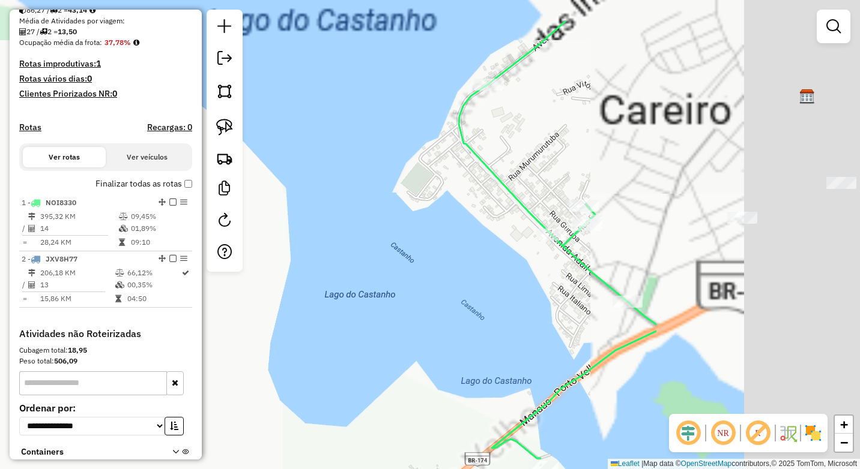
drag, startPoint x: 533, startPoint y: 269, endPoint x: 413, endPoint y: 301, distance: 124.4
click at [395, 309] on div "Janela de atendimento Grade de atendimento Capacidade Transportadoras Veículos …" at bounding box center [430, 234] width 860 height 469
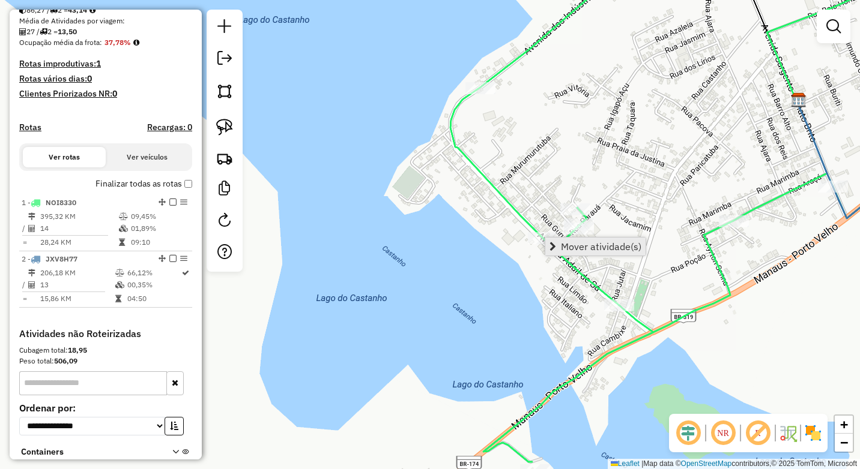
click at [597, 242] on span "Mover atividade(s)" at bounding box center [601, 247] width 80 height 10
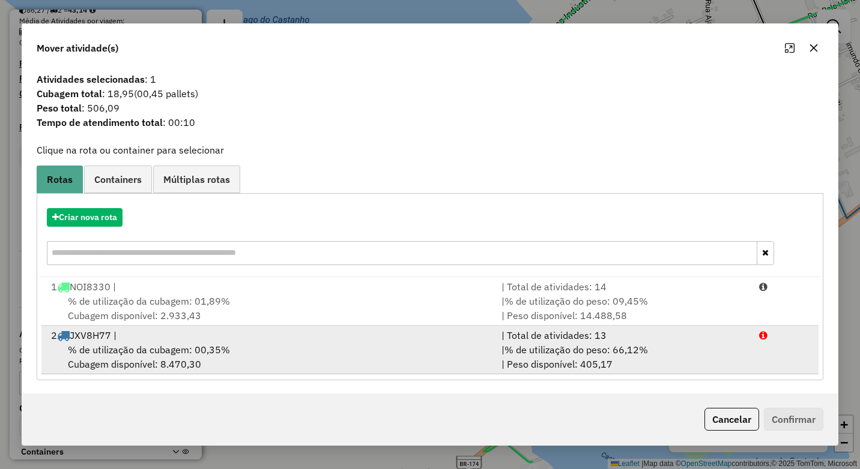
click at [164, 337] on div "2 JXV8H77 |" at bounding box center [269, 335] width 450 height 14
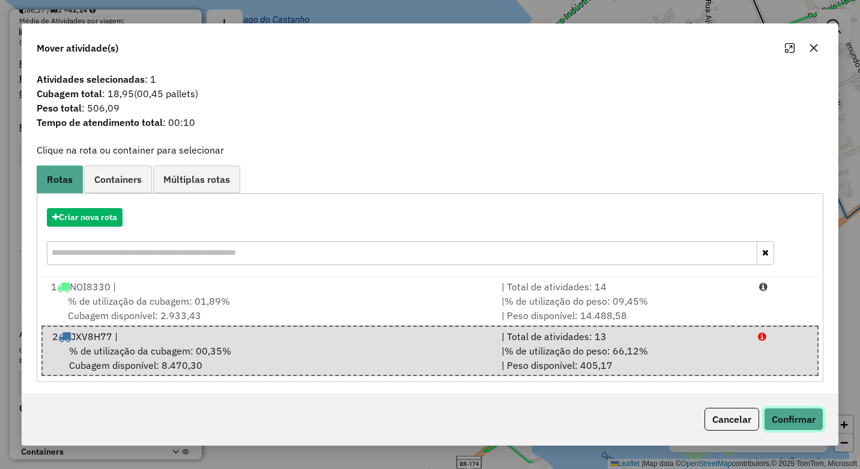
click at [774, 430] on button "Confirmar" at bounding box center [793, 419] width 59 height 23
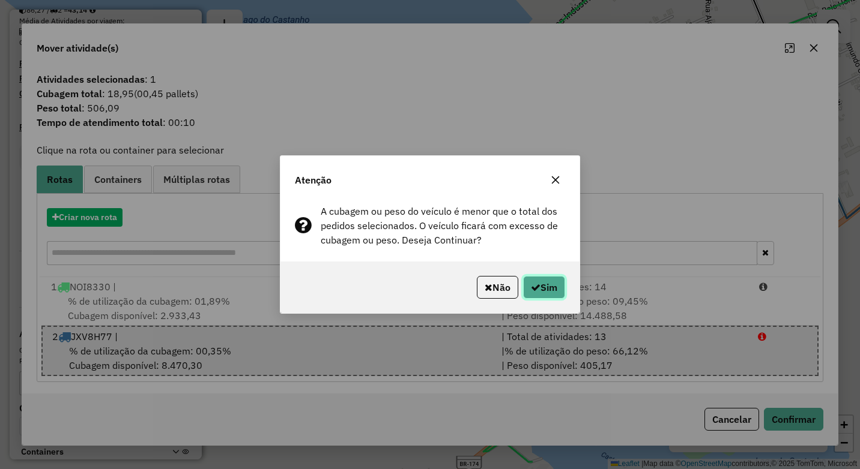
click at [549, 284] on button "Sim" at bounding box center [544, 287] width 42 height 23
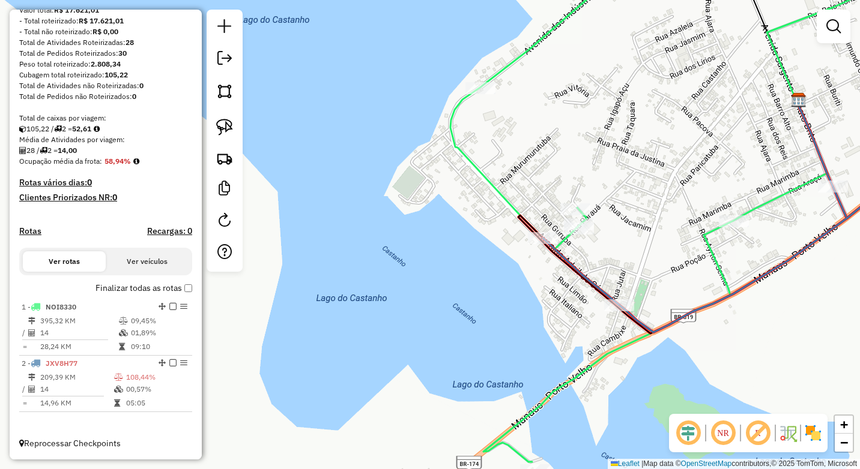
scroll to position [0, 0]
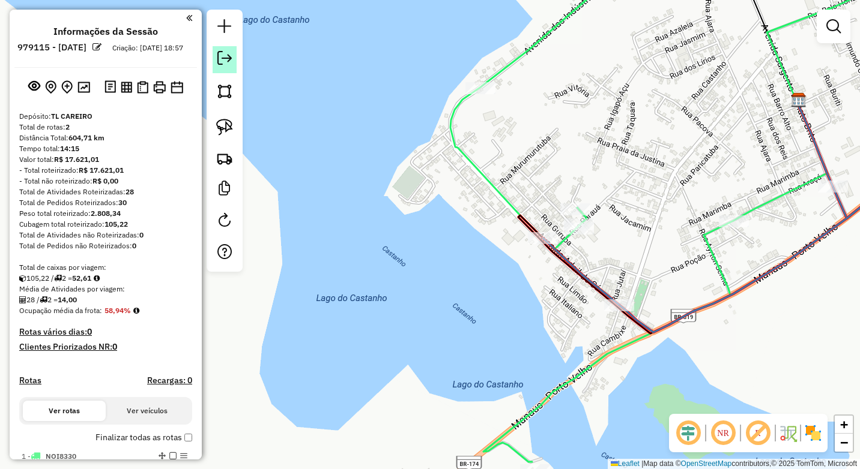
click at [233, 62] on link at bounding box center [225, 59] width 24 height 27
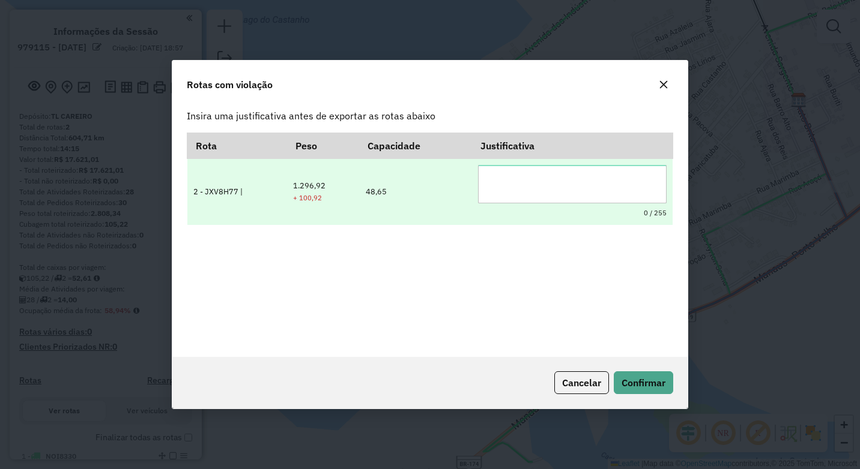
click at [547, 188] on textarea at bounding box center [572, 184] width 189 height 38
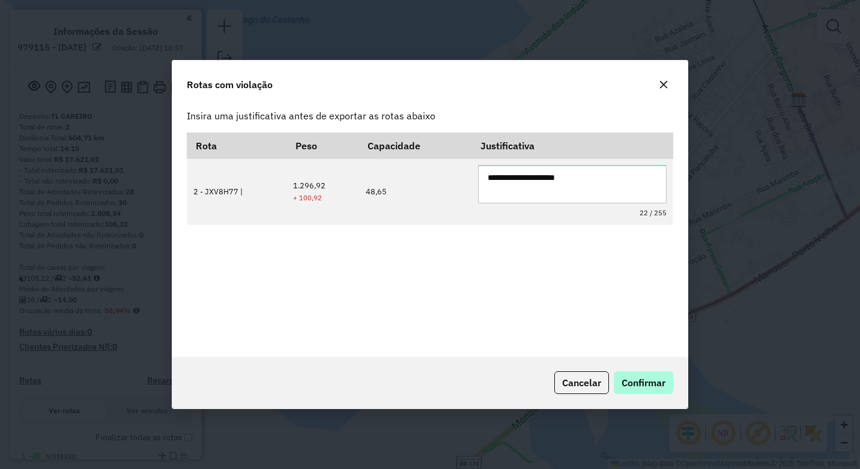
type textarea "**********"
click at [645, 390] on button "Confirmar" at bounding box center [643, 383] width 59 height 23
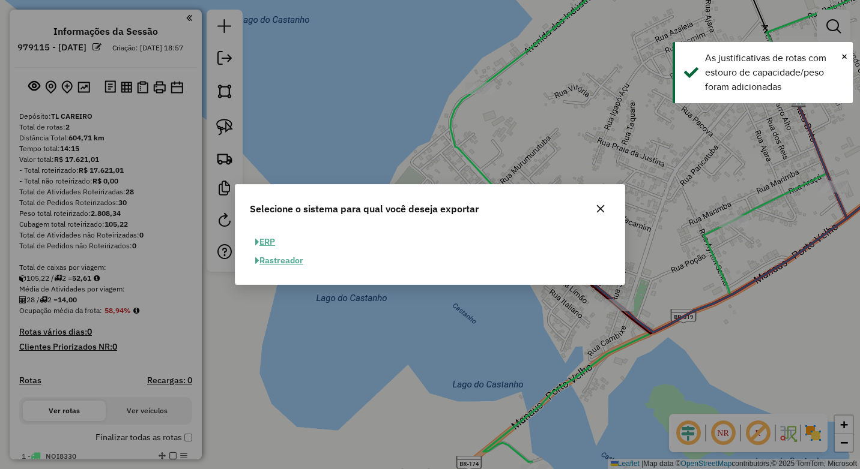
click at [267, 240] on button "ERP" at bounding box center [265, 242] width 31 height 19
select select "**"
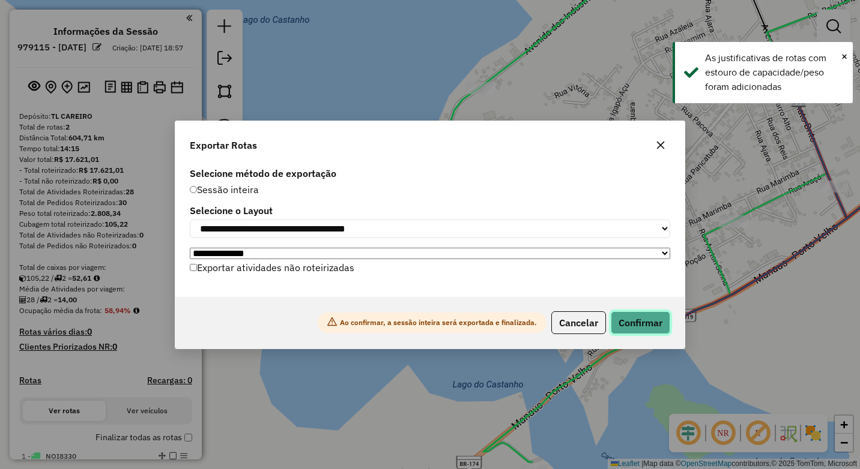
click at [638, 319] on button "Confirmar" at bounding box center [640, 323] width 59 height 23
